Goal: Information Seeking & Learning: Learn about a topic

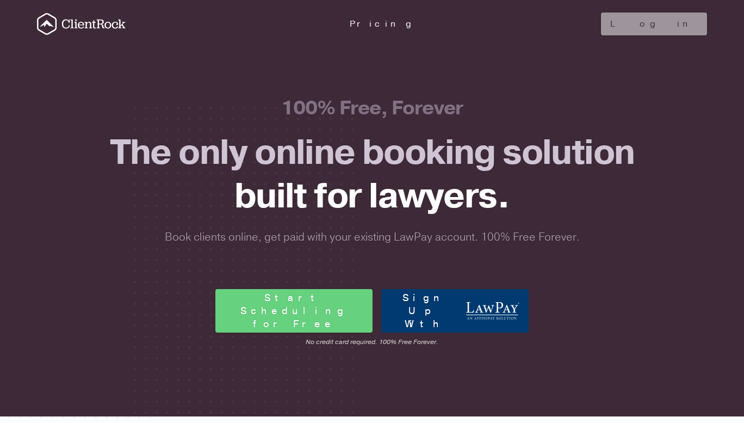
click at [38, 21] on icon "ClientRock Logo" at bounding box center [47, 24] width 20 height 22
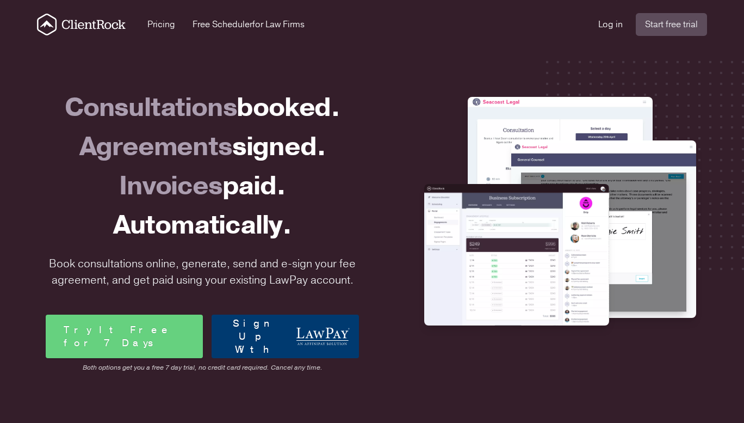
click at [112, 19] on icon "ClientRock Logo" at bounding box center [81, 25] width 89 height 22
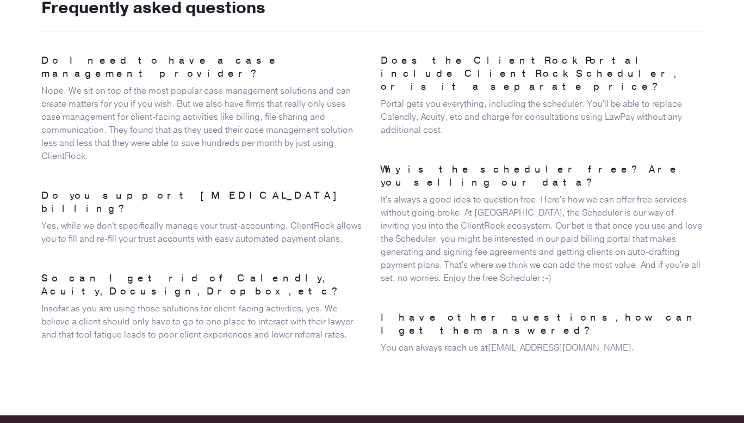
scroll to position [2752, 0]
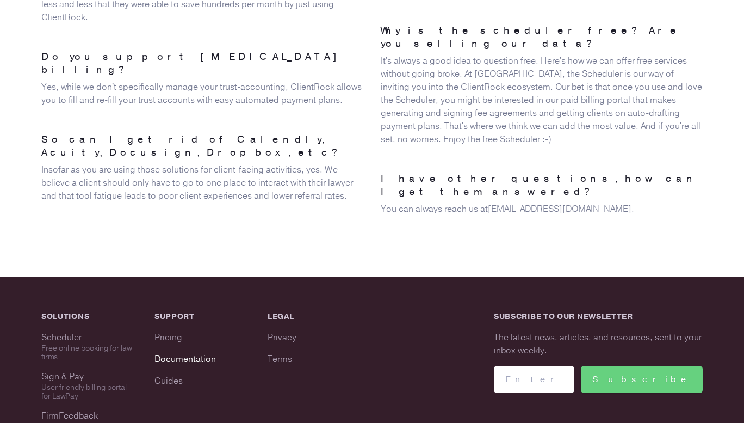
click at [187, 353] on link "Documentation" at bounding box center [185, 359] width 61 height 12
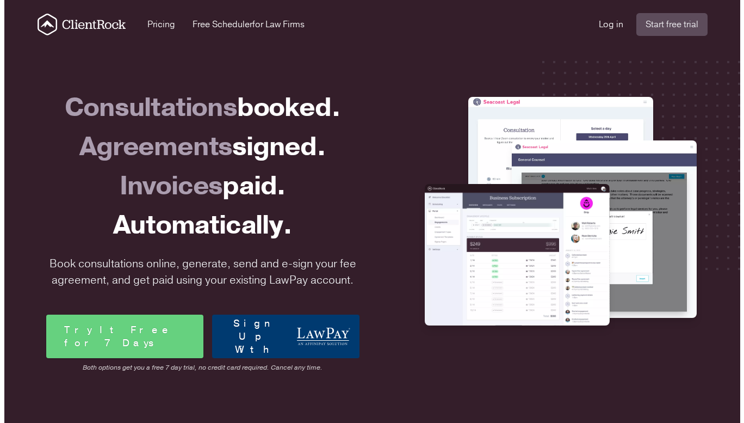
scroll to position [2751, 0]
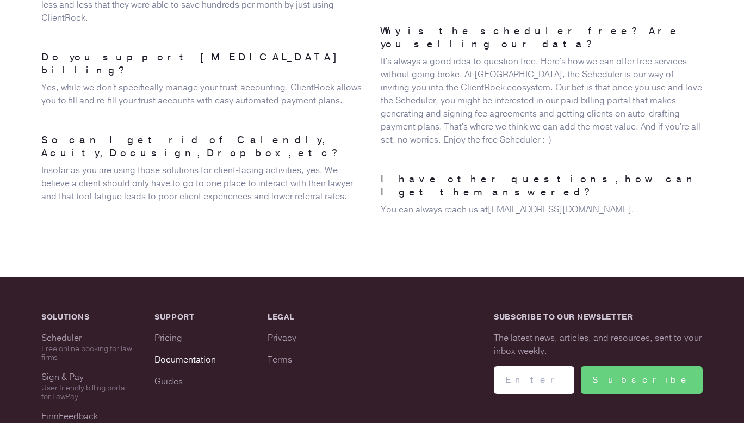
click at [204, 354] on link "Documentation" at bounding box center [185, 360] width 61 height 12
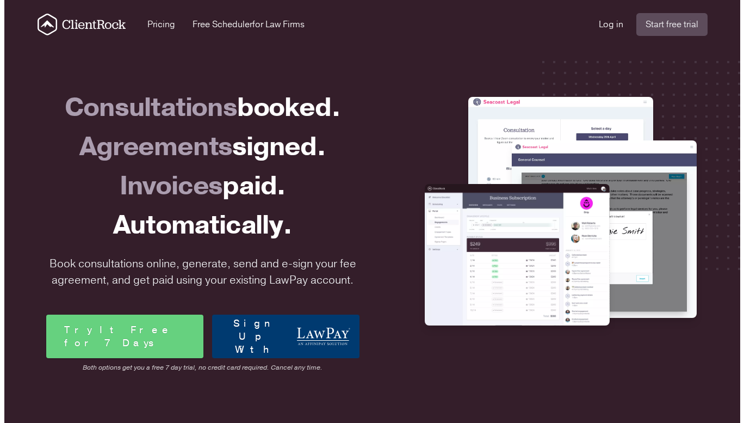
scroll to position [2751, 0]
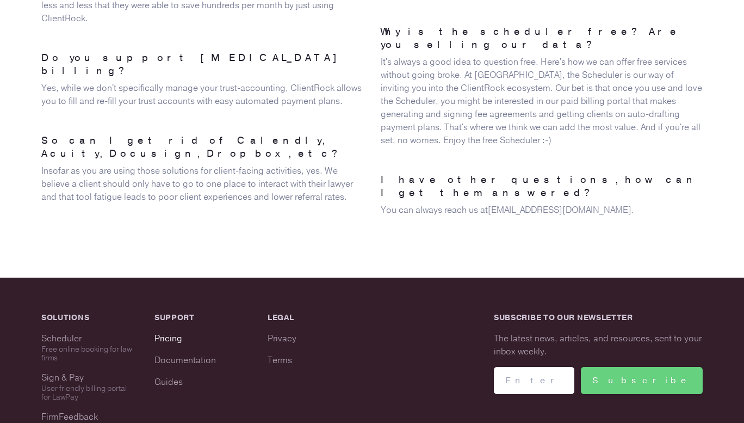
click at [163, 332] on link "Pricing" at bounding box center [169, 338] width 28 height 12
